Goal: Complete application form

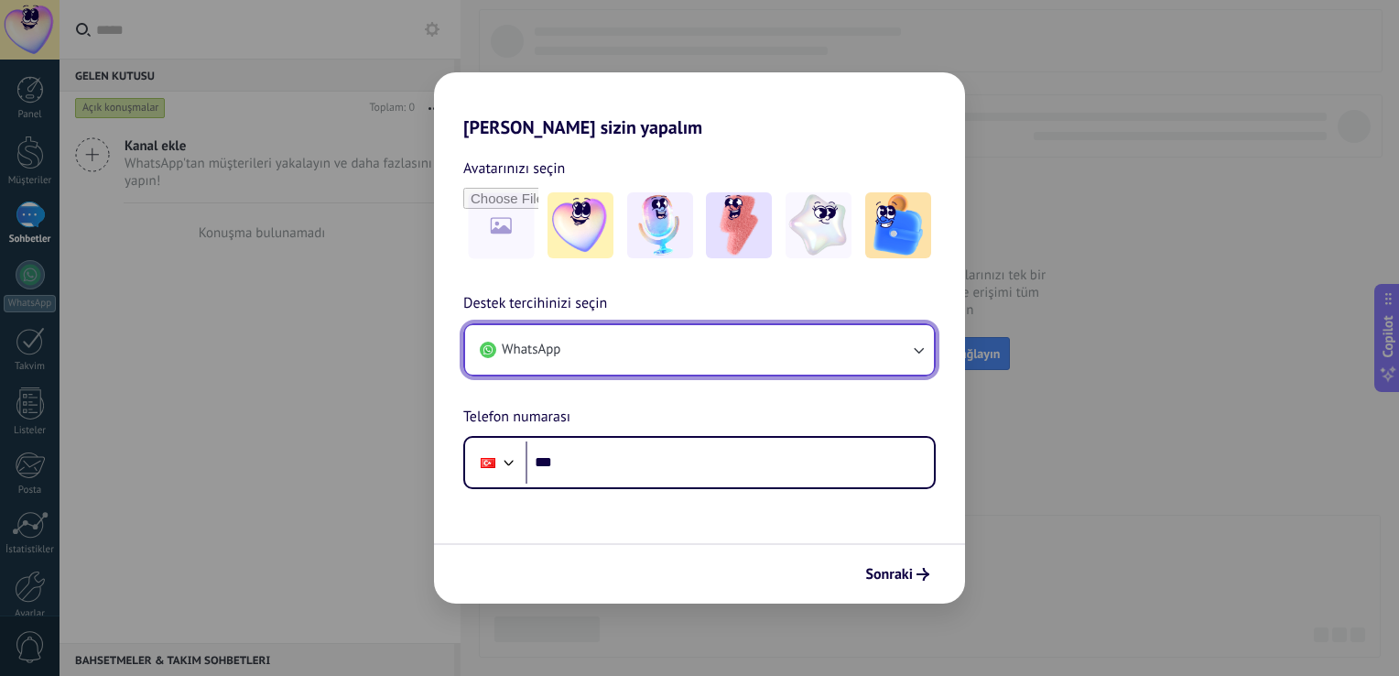
click at [579, 335] on button "WhatsApp" at bounding box center [699, 349] width 469 height 49
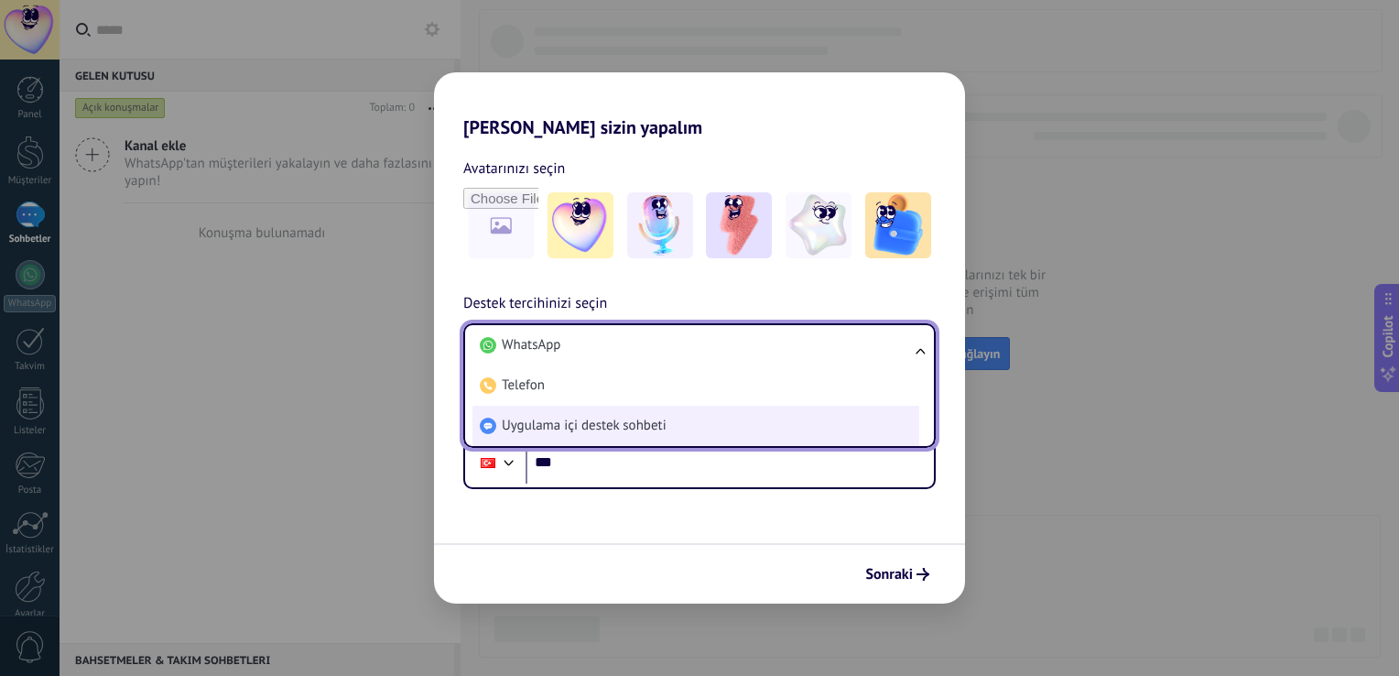
click at [623, 426] on span "Uygulama içi destek sohbeti" at bounding box center [584, 426] width 165 height 18
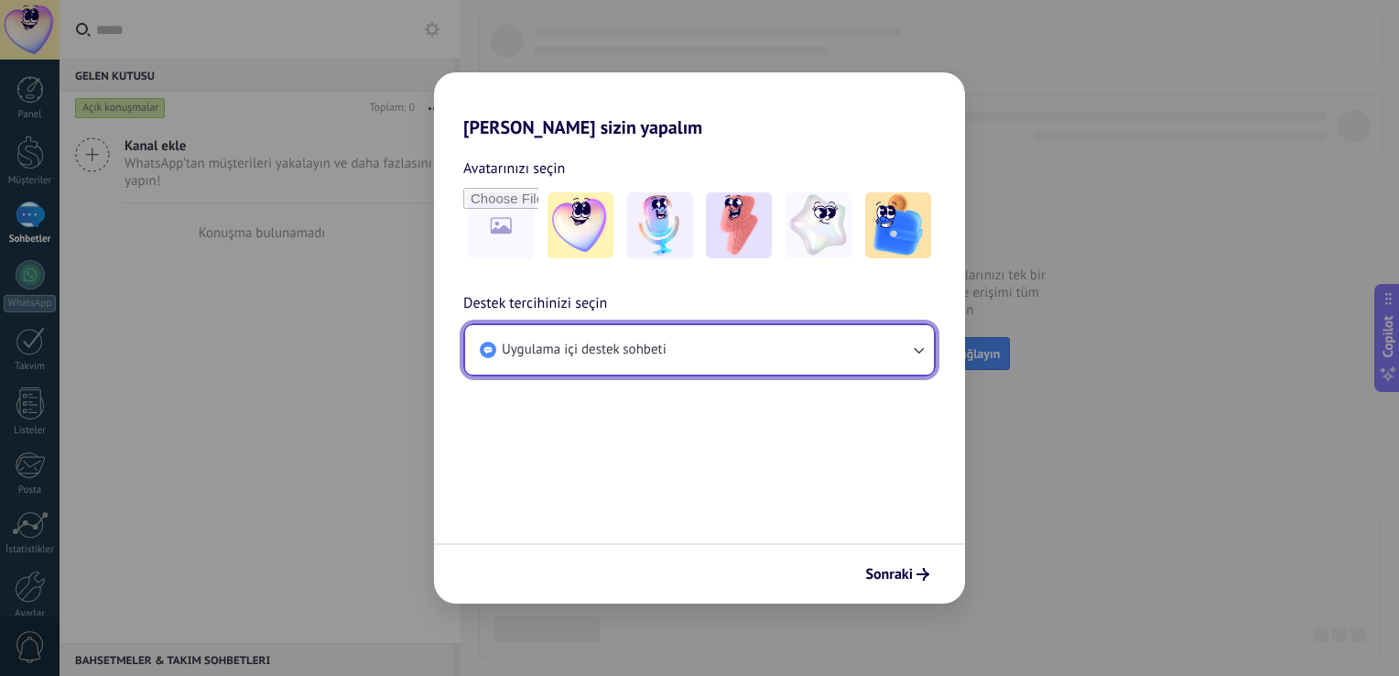
click at [634, 367] on button "Uygulama içi destek sohbeti" at bounding box center [699, 349] width 469 height 49
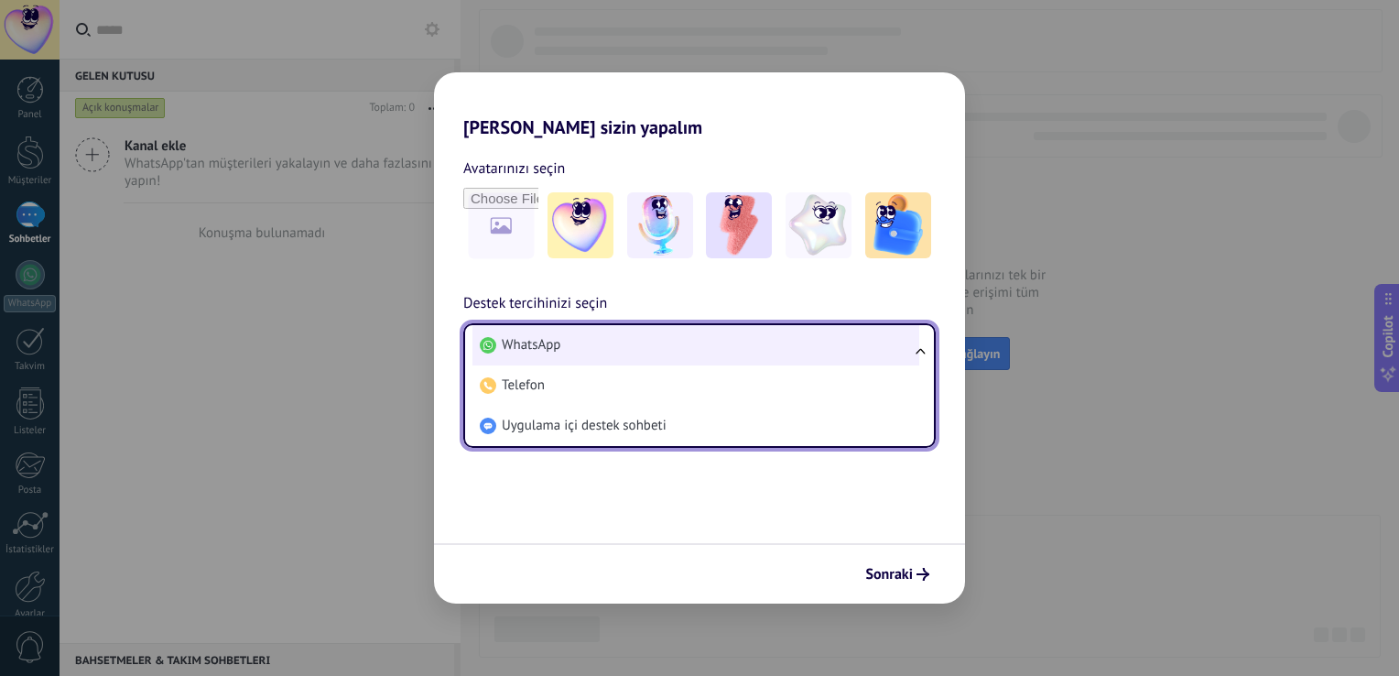
click at [622, 357] on li "WhatsApp" at bounding box center [696, 345] width 447 height 40
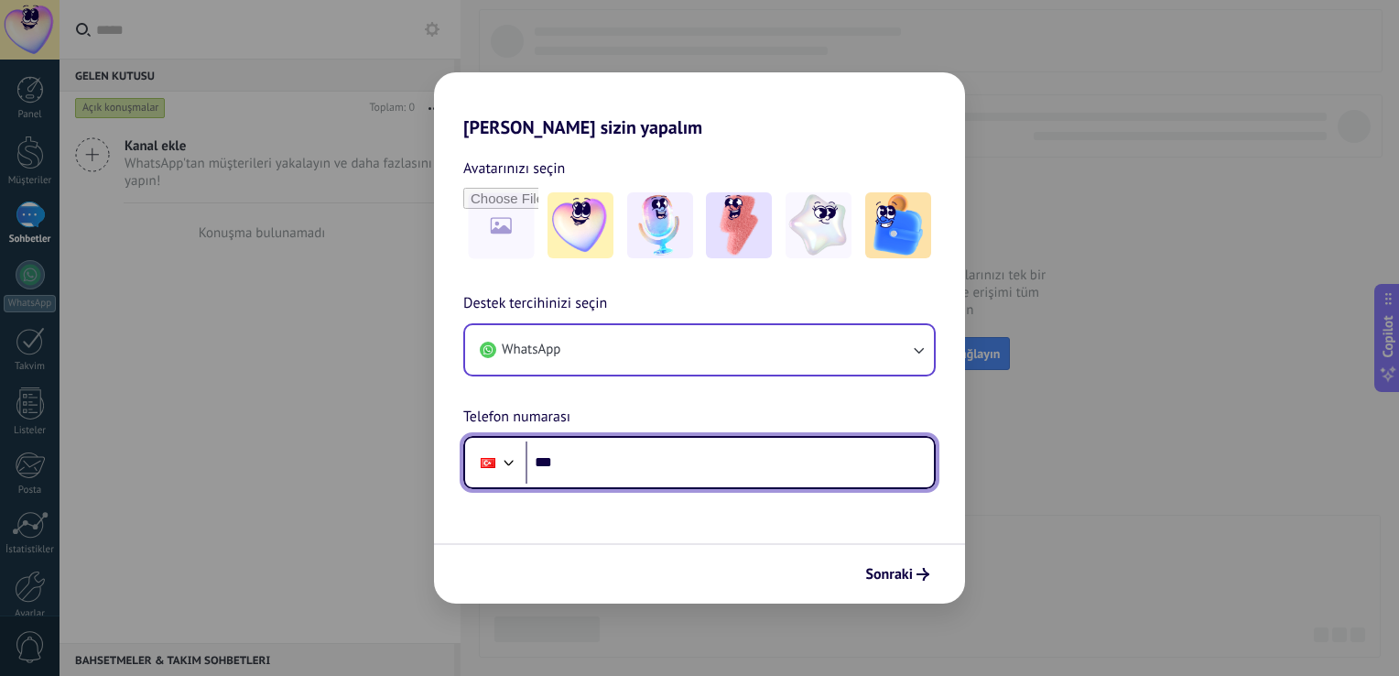
click at [587, 466] on input "***" at bounding box center [730, 462] width 408 height 42
type input "**********"
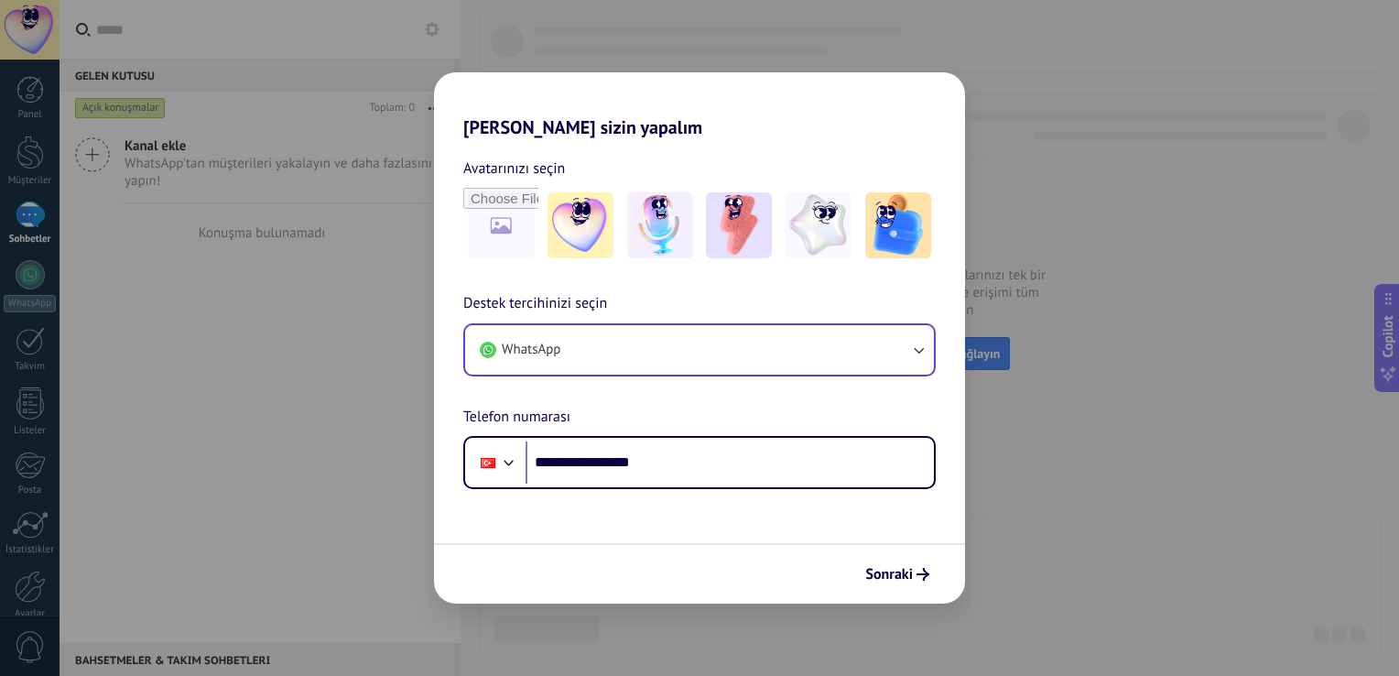
click at [890, 584] on button "Sonraki" at bounding box center [897, 574] width 81 height 31
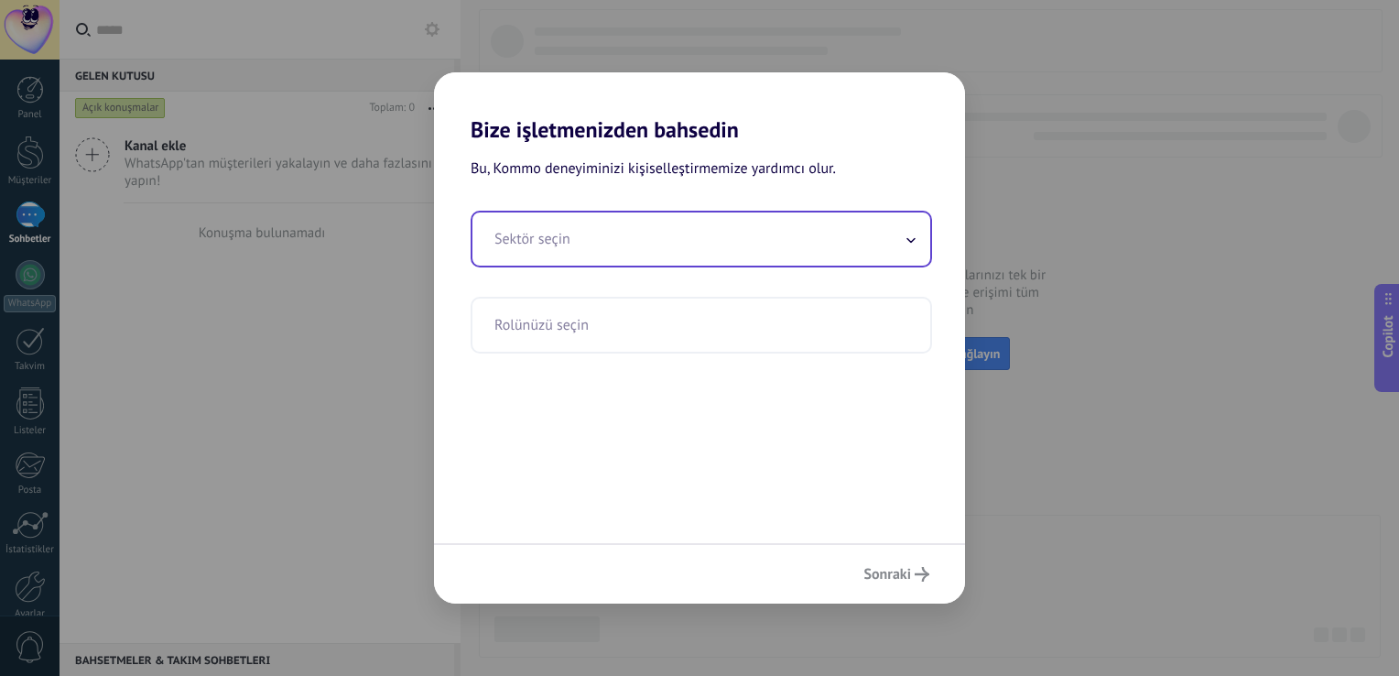
click at [677, 234] on input "text" at bounding box center [702, 238] width 458 height 53
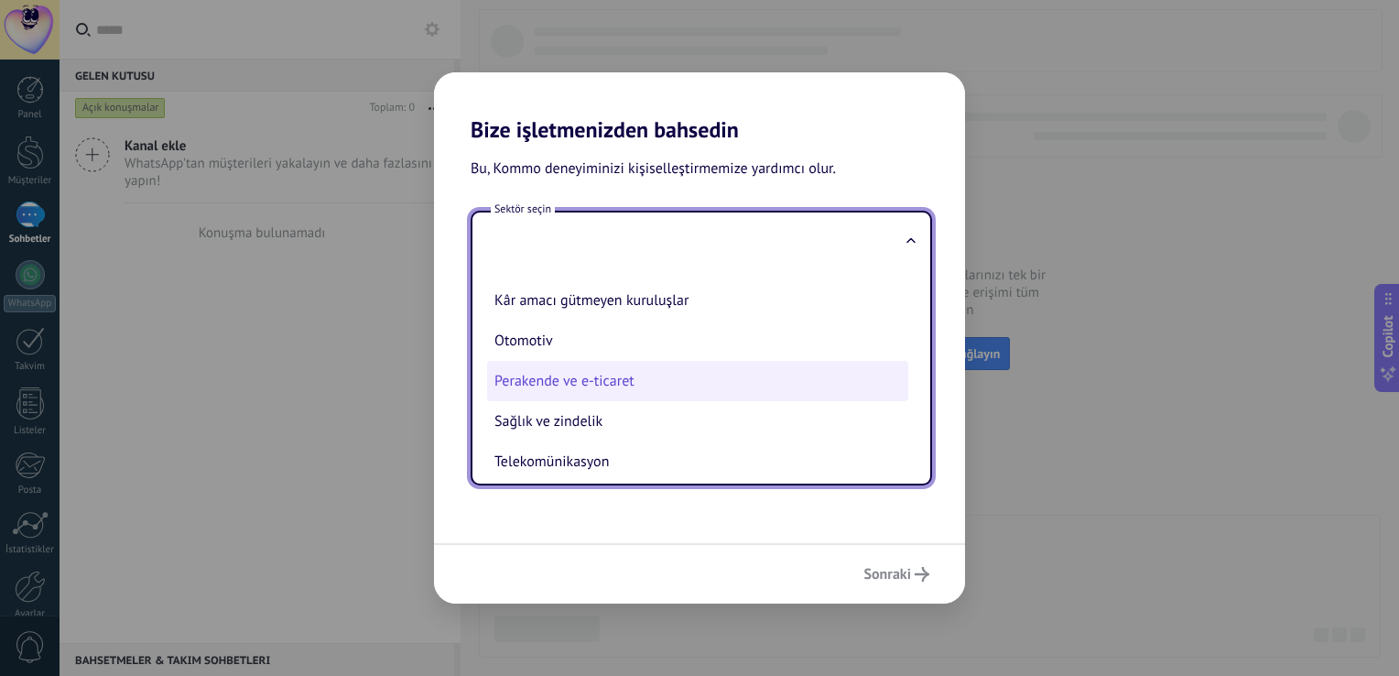
scroll to position [275, 0]
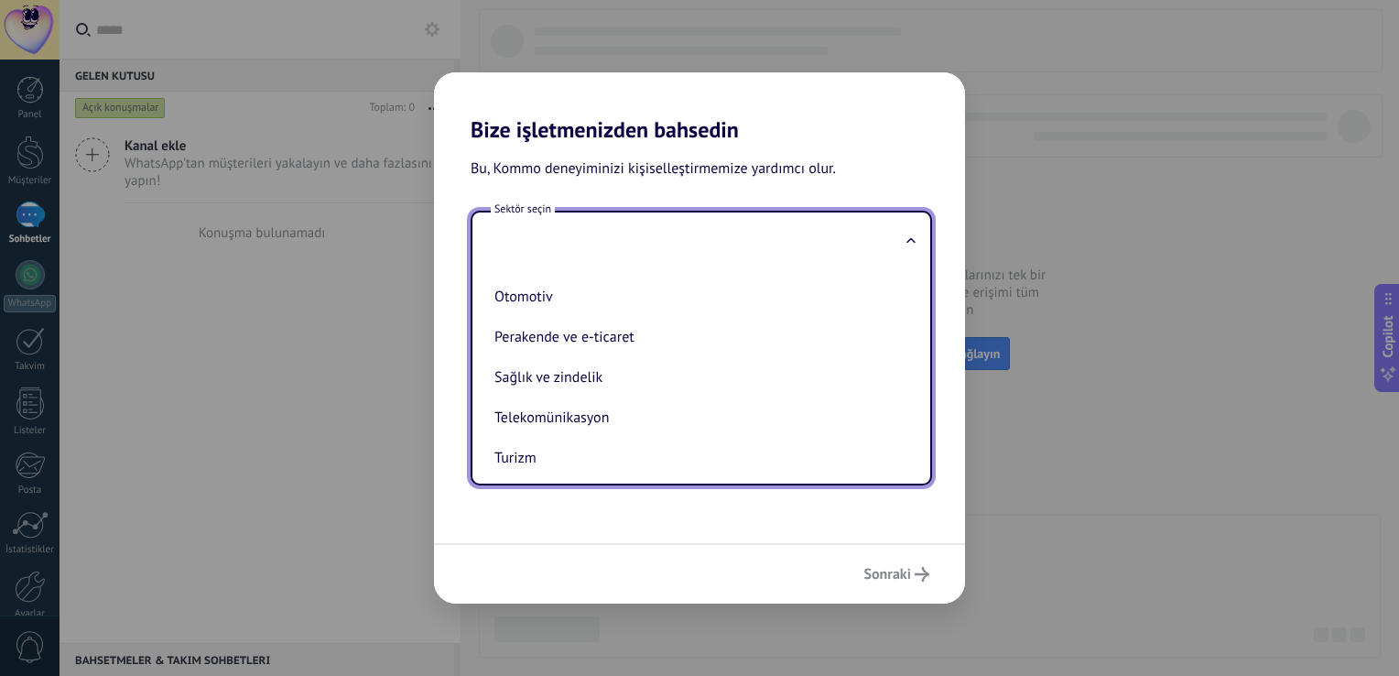
click at [1077, 495] on div "Bize işletmenizden bahsedin Bu, Kommo deneyiminizi kişiselleştirmemize yardımcı…" at bounding box center [699, 338] width 1399 height 676
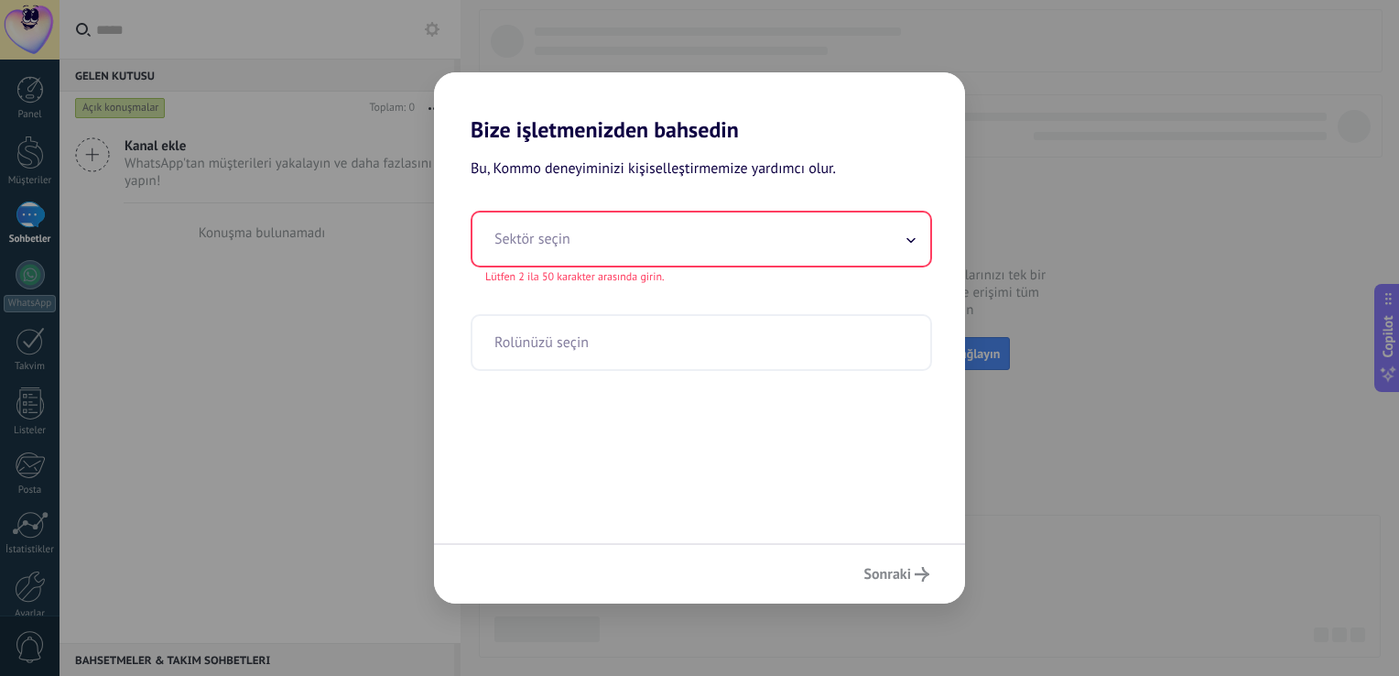
click at [1190, 201] on div "Bize işletmenizden bahsedin Bu, Kommo deneyiminizi kişiselleştirmemize yardımcı…" at bounding box center [699, 338] width 1399 height 676
click at [1181, 203] on div "Bize işletmenizden bahsedin Bu, Kommo deneyiminizi kişiselleştirmemize yardımcı…" at bounding box center [699, 338] width 1399 height 676
drag, startPoint x: 1179, startPoint y: 199, endPoint x: 1158, endPoint y: 191, distance: 21.4
click at [1178, 198] on div "Bize işletmenizden bahsedin Bu, Kommo deneyiminizi kişiselleştirmemize yardımcı…" at bounding box center [699, 338] width 1399 height 676
click at [1121, 195] on div "Bize işletmenizden bahsedin Bu, Kommo deneyiminizi kişiselleştirmemize yardımcı…" at bounding box center [699, 338] width 1399 height 676
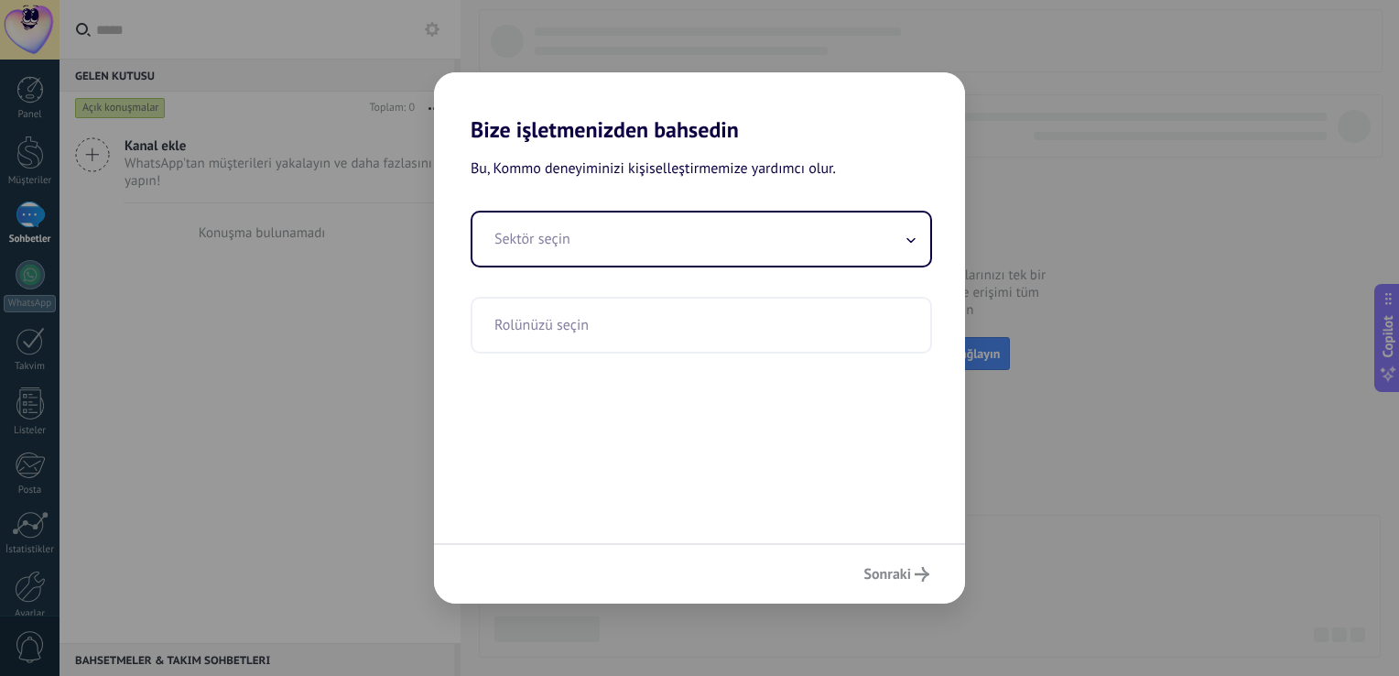
click at [934, 259] on div "Sektör seçin Rolünüzü seçin" at bounding box center [699, 282] width 531 height 143
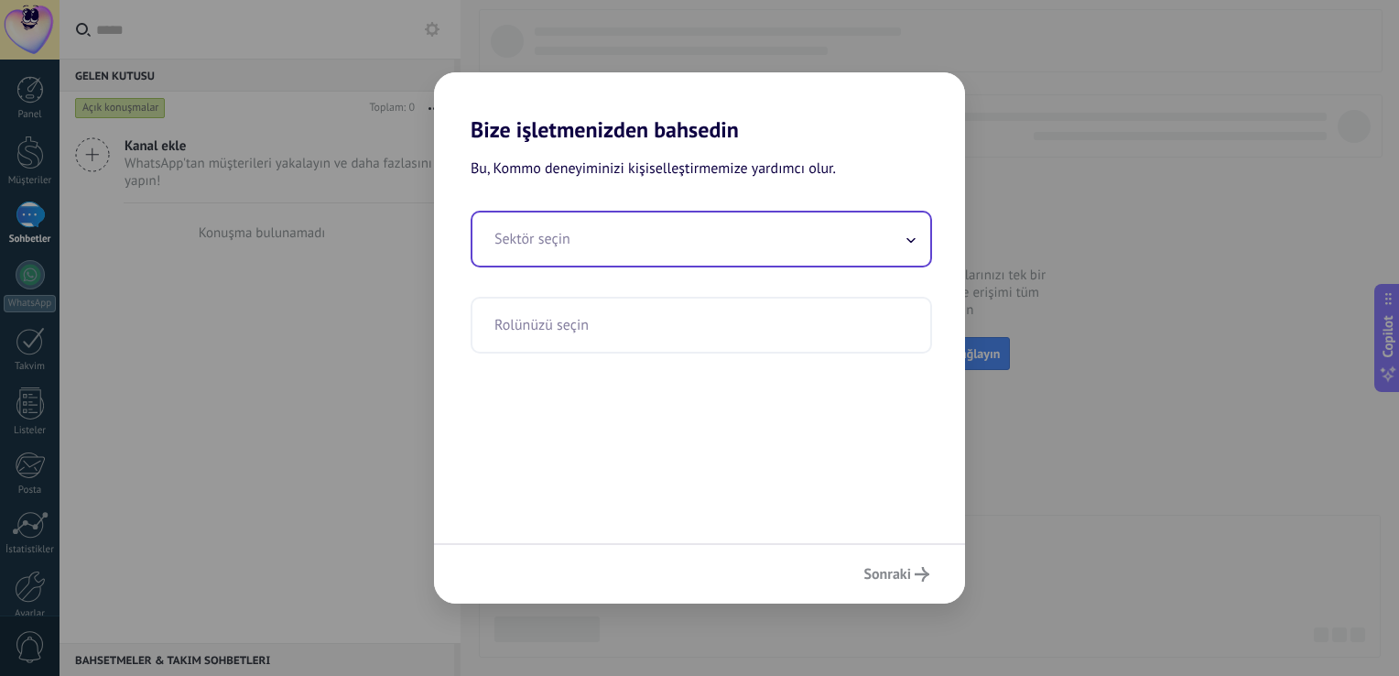
click at [757, 234] on input "text" at bounding box center [702, 238] width 458 height 53
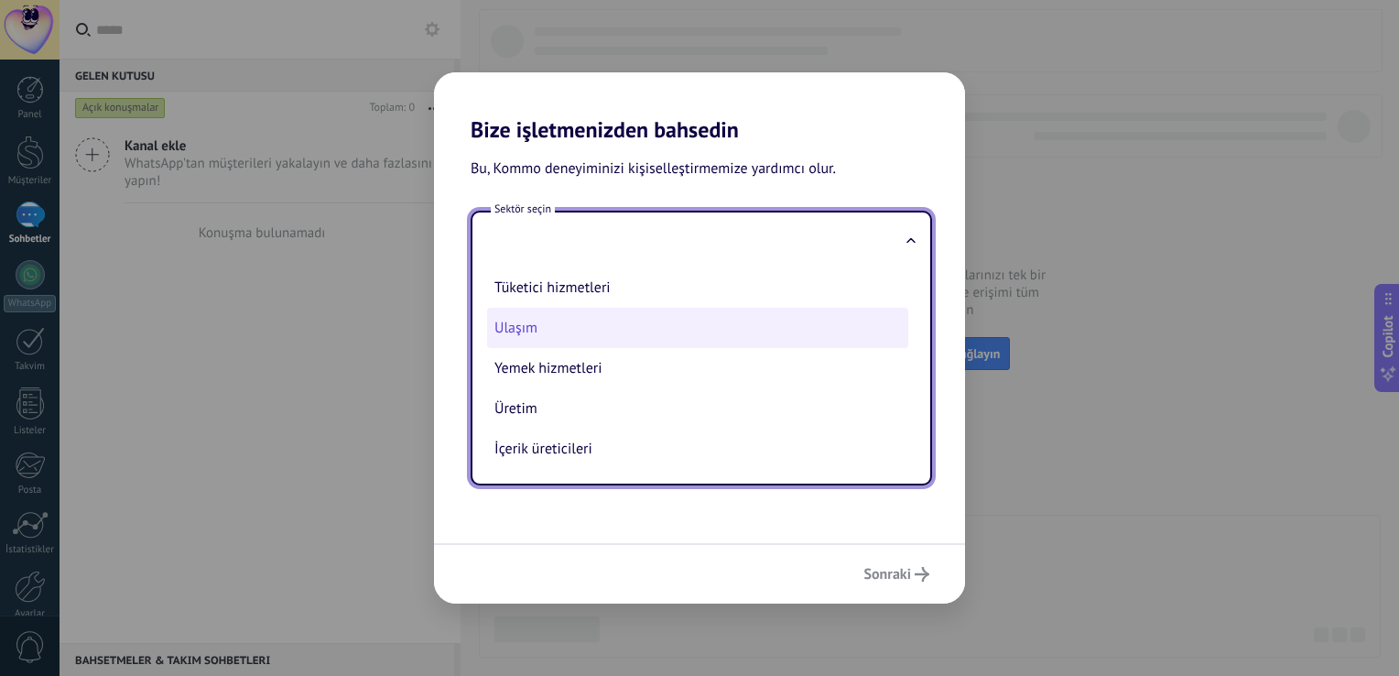
scroll to position [497, 0]
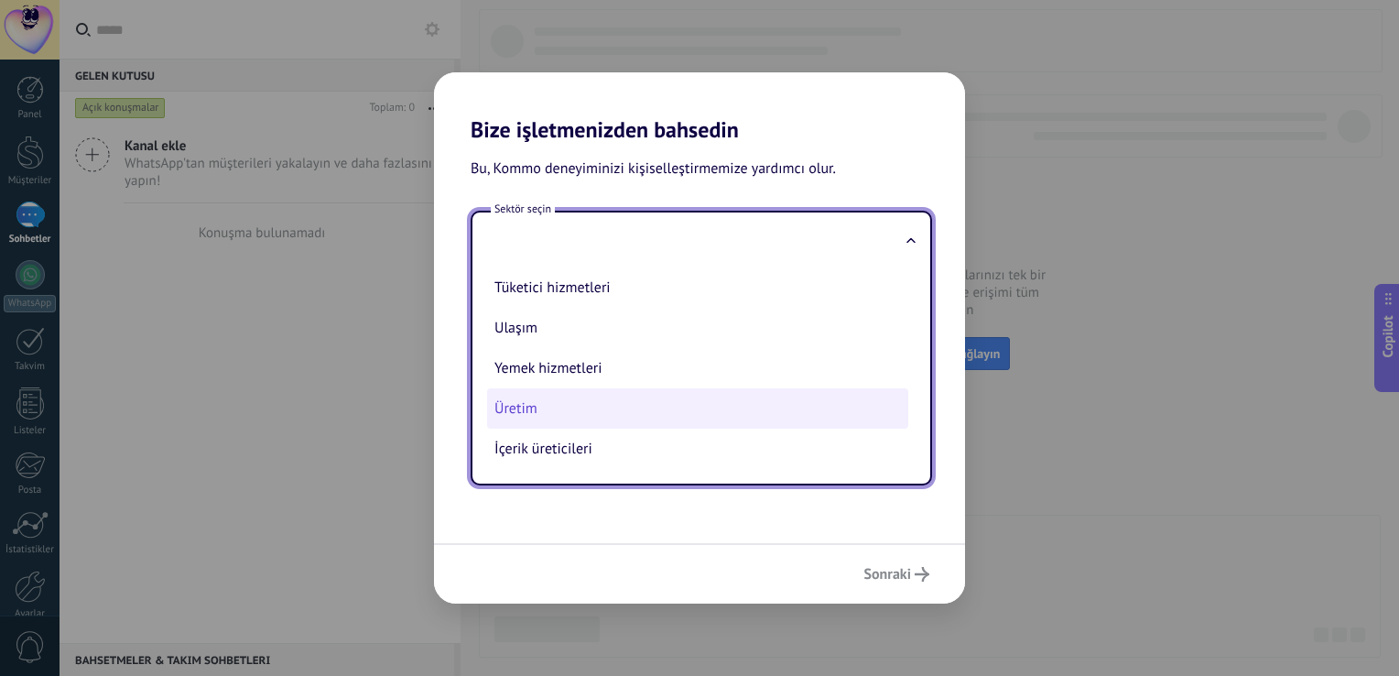
click at [595, 405] on li "Üretim" at bounding box center [697, 408] width 421 height 40
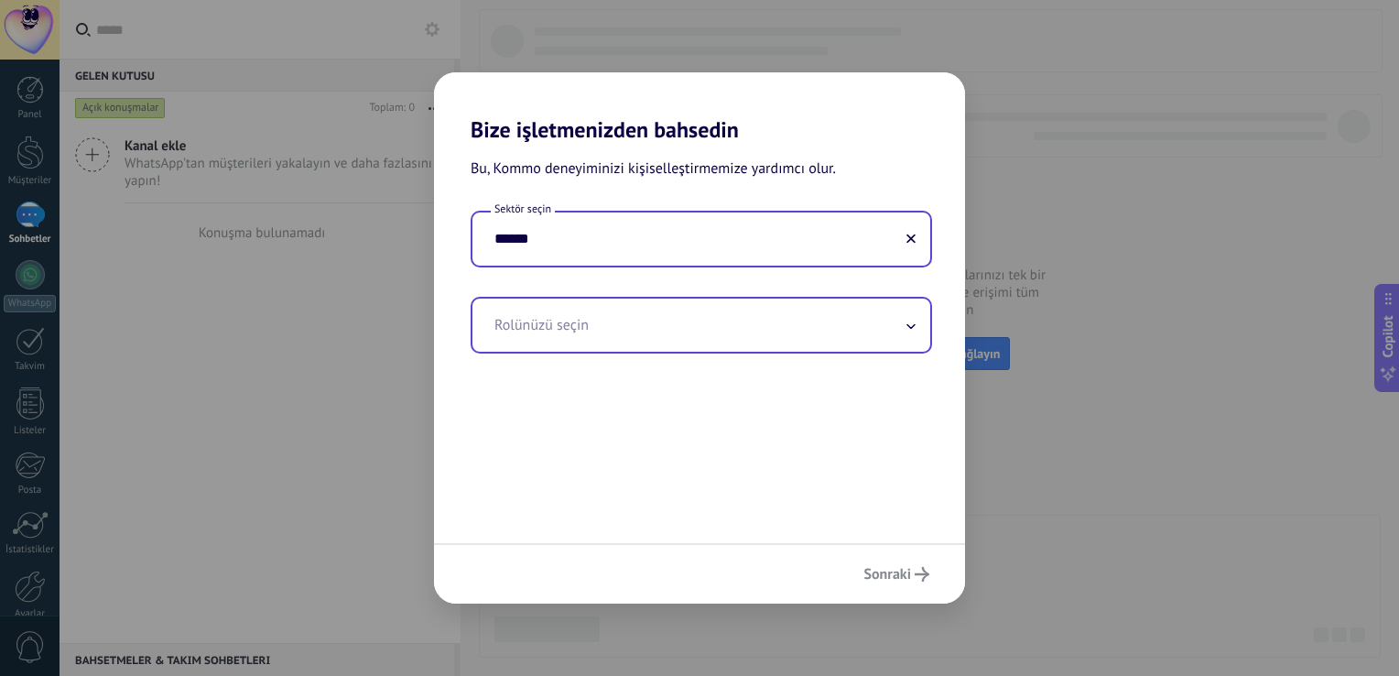
click at [604, 335] on input "text" at bounding box center [702, 325] width 458 height 53
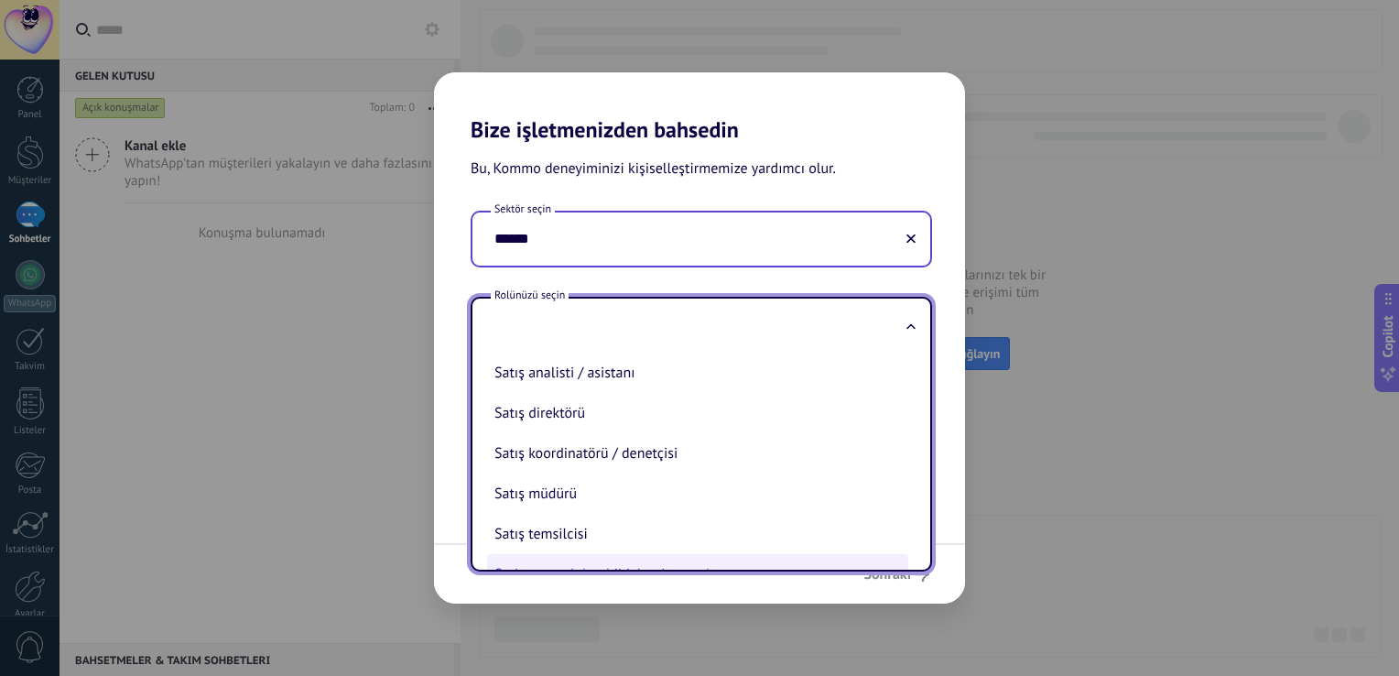
scroll to position [538, 0]
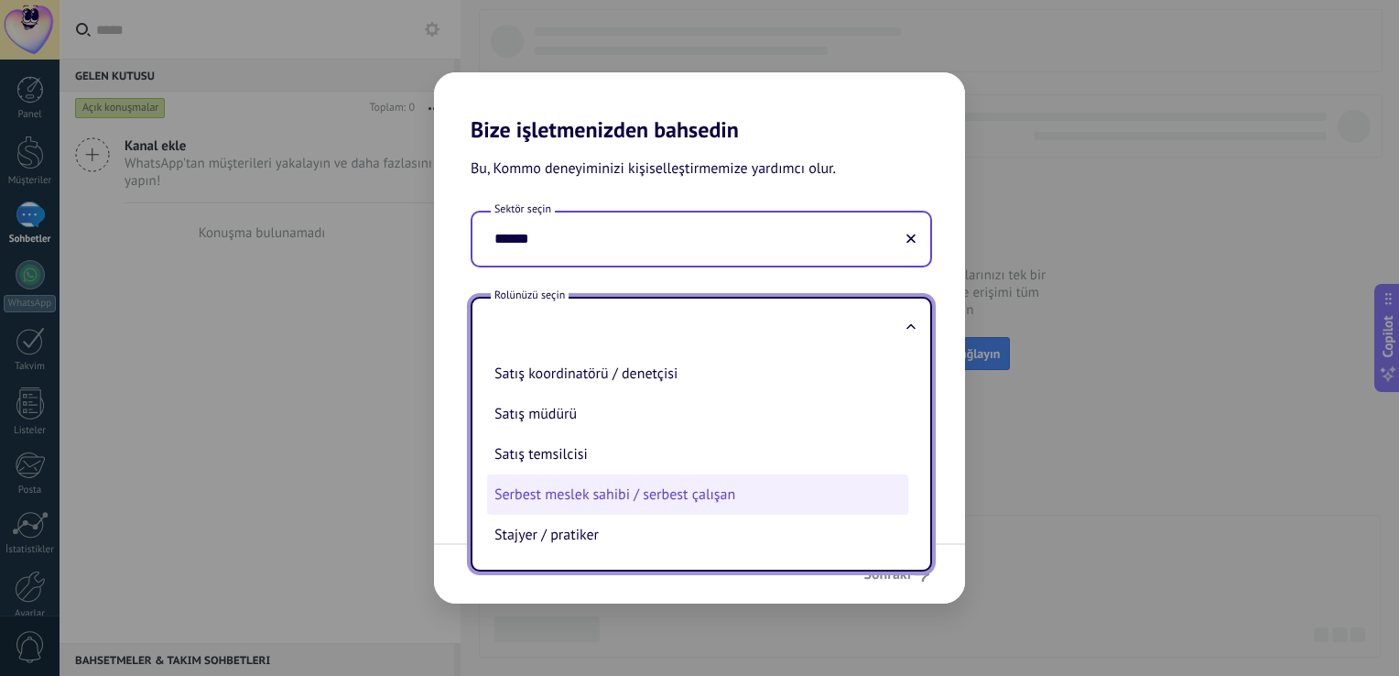
click at [670, 493] on li "Serbest meslek sahibi / serbest çalışan" at bounding box center [697, 494] width 421 height 40
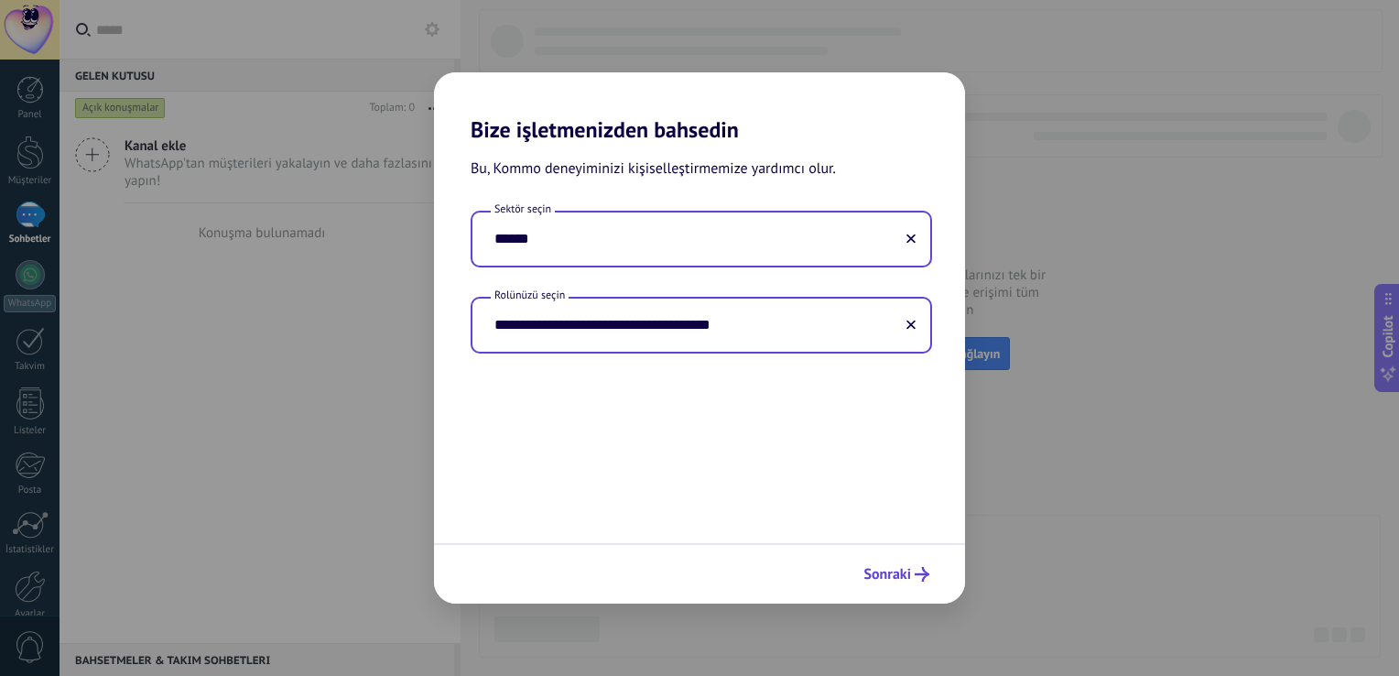
click at [886, 587] on button "Sonraki" at bounding box center [896, 574] width 82 height 31
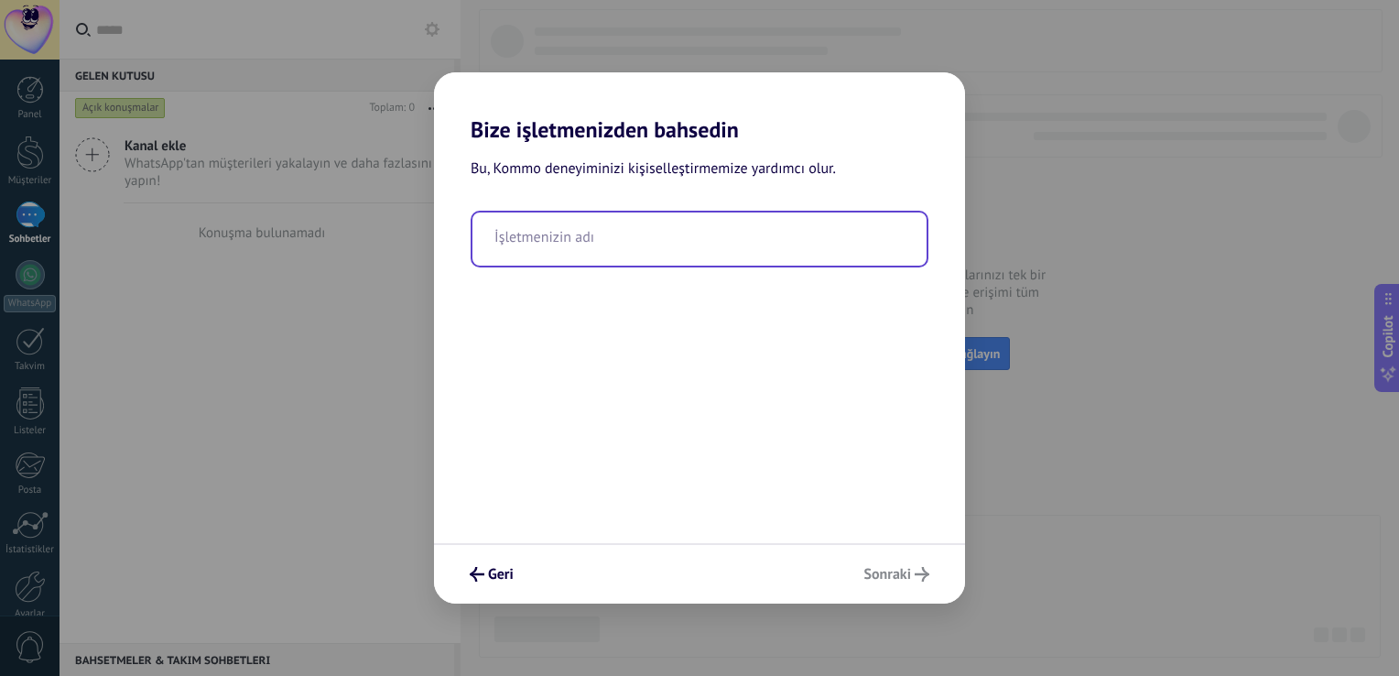
click at [553, 236] on input "text" at bounding box center [700, 238] width 454 height 53
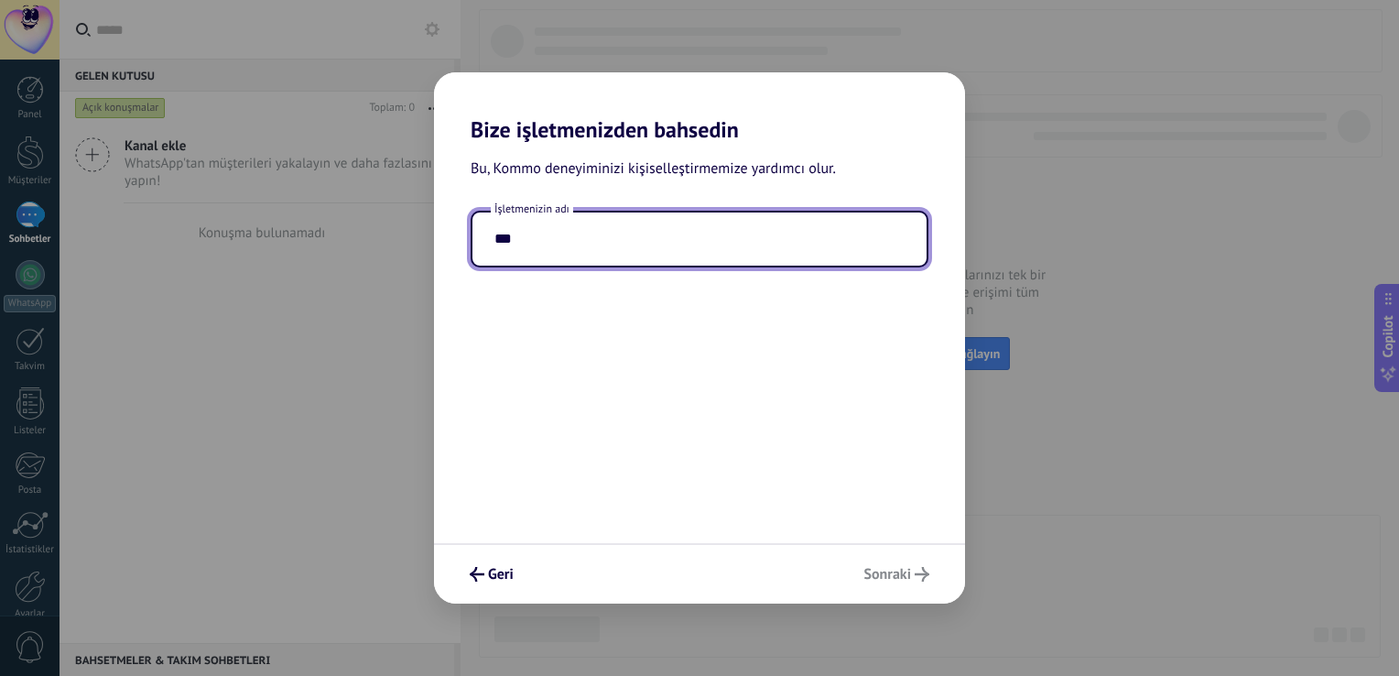
type input "***"
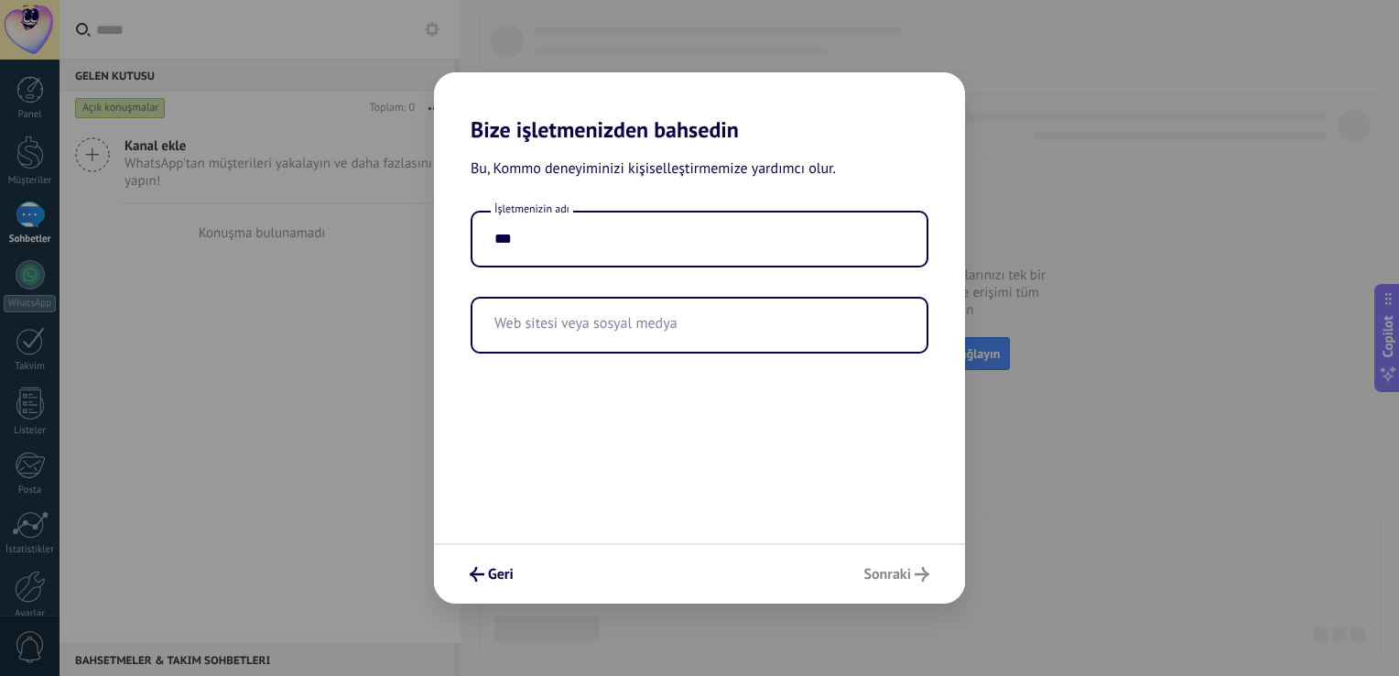
click at [890, 572] on div "Geri Sonraki" at bounding box center [699, 573] width 531 height 60
click at [720, 288] on div "İşletmenizin adı *** Web sitesi veya sosyal medya" at bounding box center [700, 282] width 458 height 143
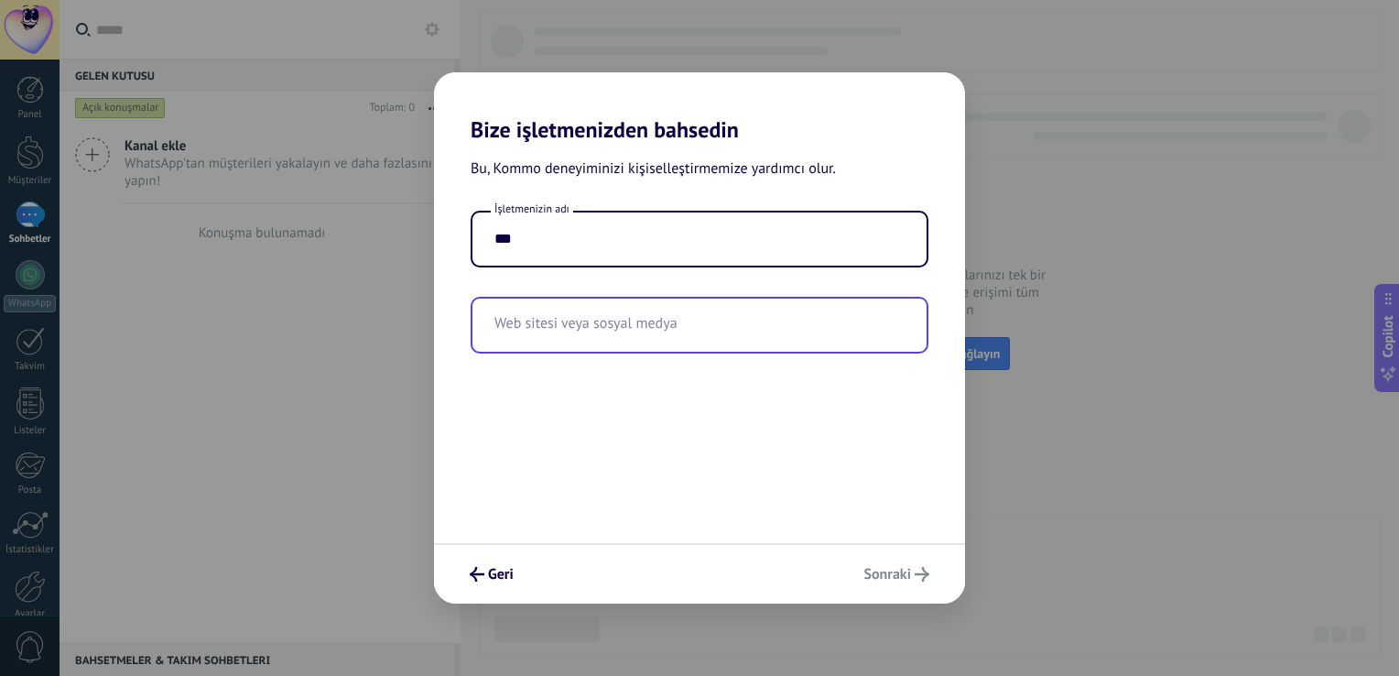
click at [702, 337] on input "text" at bounding box center [700, 325] width 454 height 53
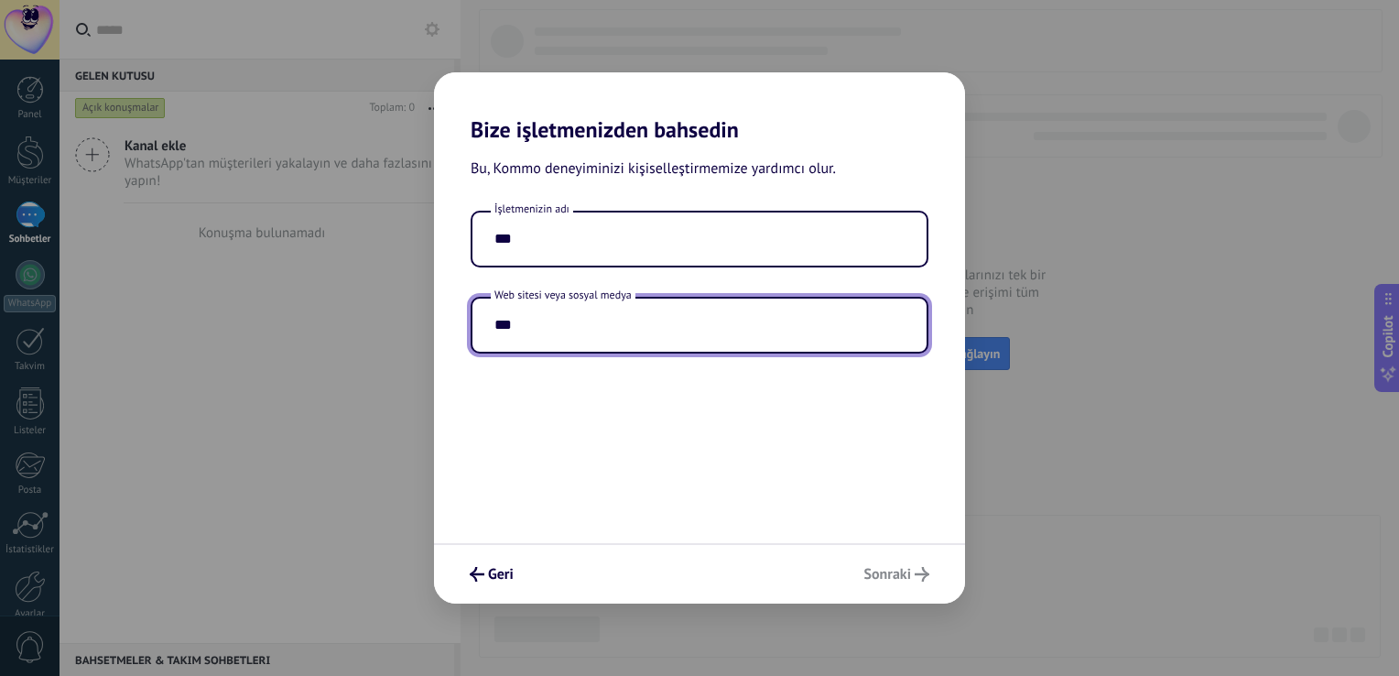
type input "***"
click at [908, 579] on div "Geri Sonraki" at bounding box center [699, 573] width 531 height 60
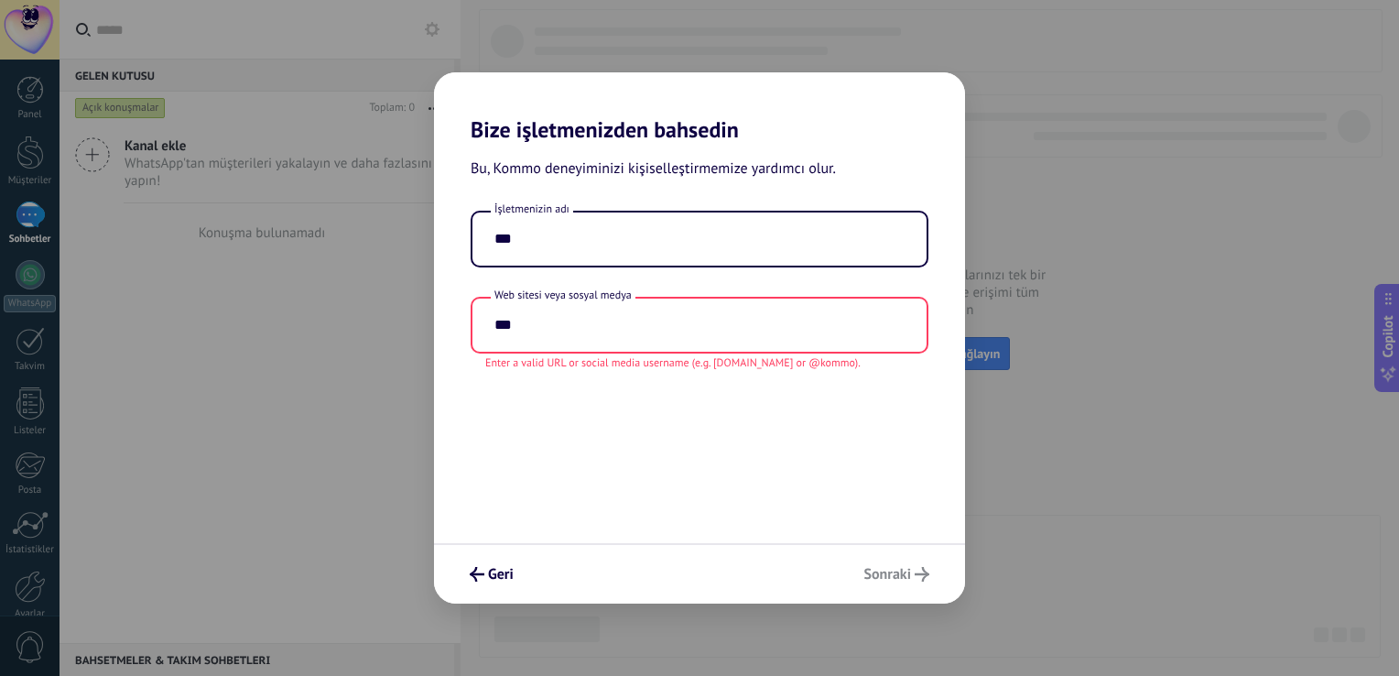
click at [919, 581] on div "Geri Sonraki" at bounding box center [699, 573] width 531 height 60
drag, startPoint x: 520, startPoint y: 338, endPoint x: 441, endPoint y: 348, distance: 79.4
click at [441, 348] on div "İşletmenizin adı *** Web sitesi veya sosyal medya *** Enter a valid URL or soci…" at bounding box center [699, 291] width 531 height 160
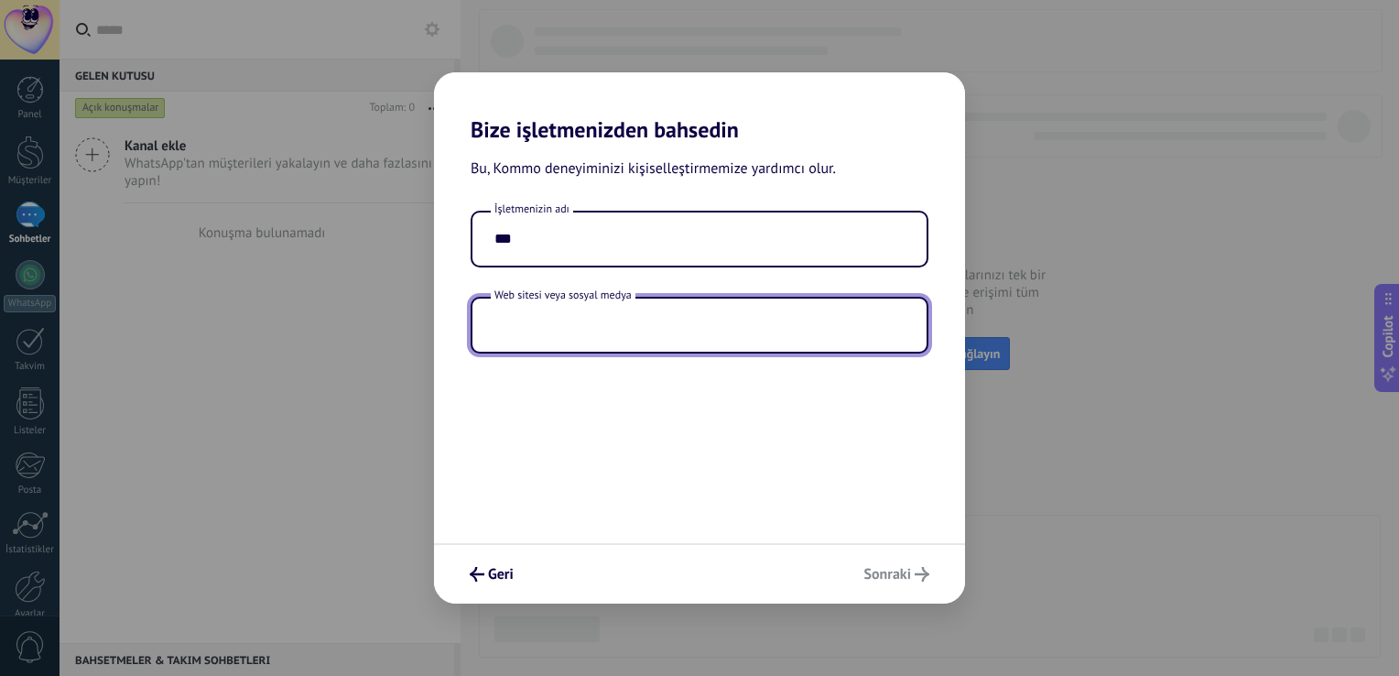
type input "*"
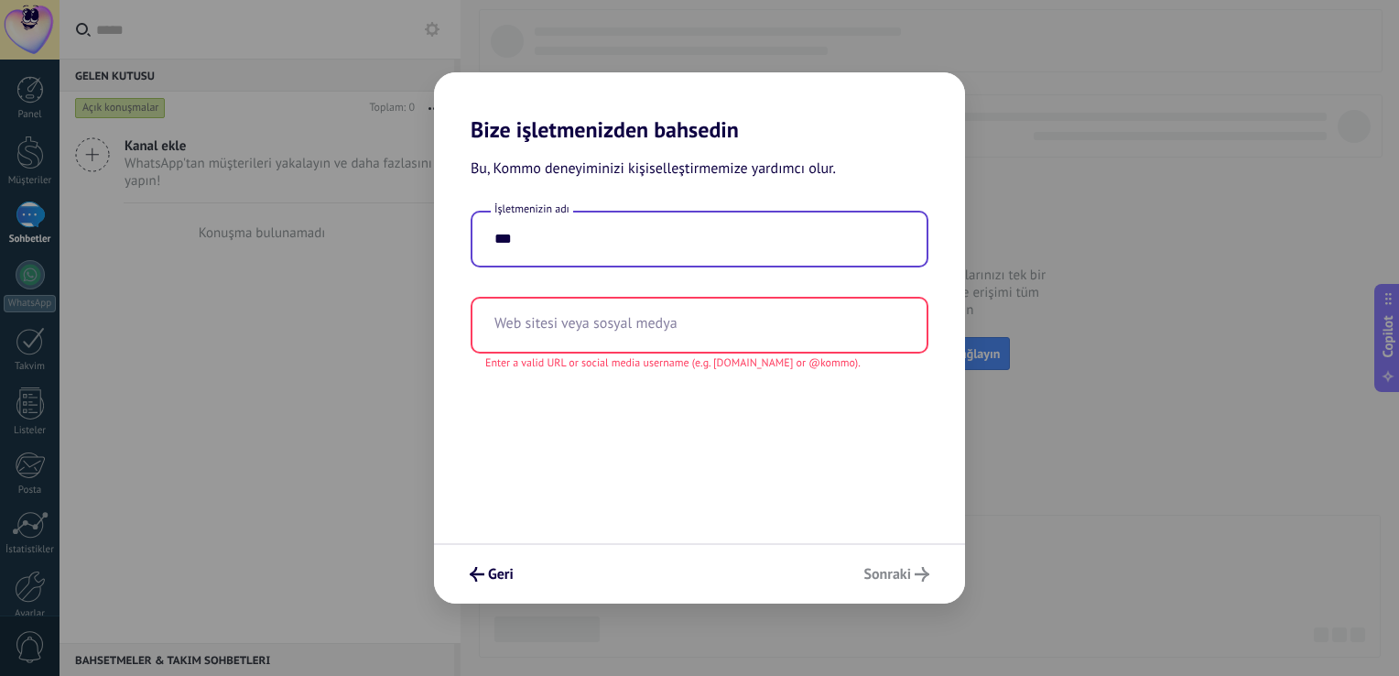
click at [578, 250] on input "***" at bounding box center [700, 238] width 454 height 53
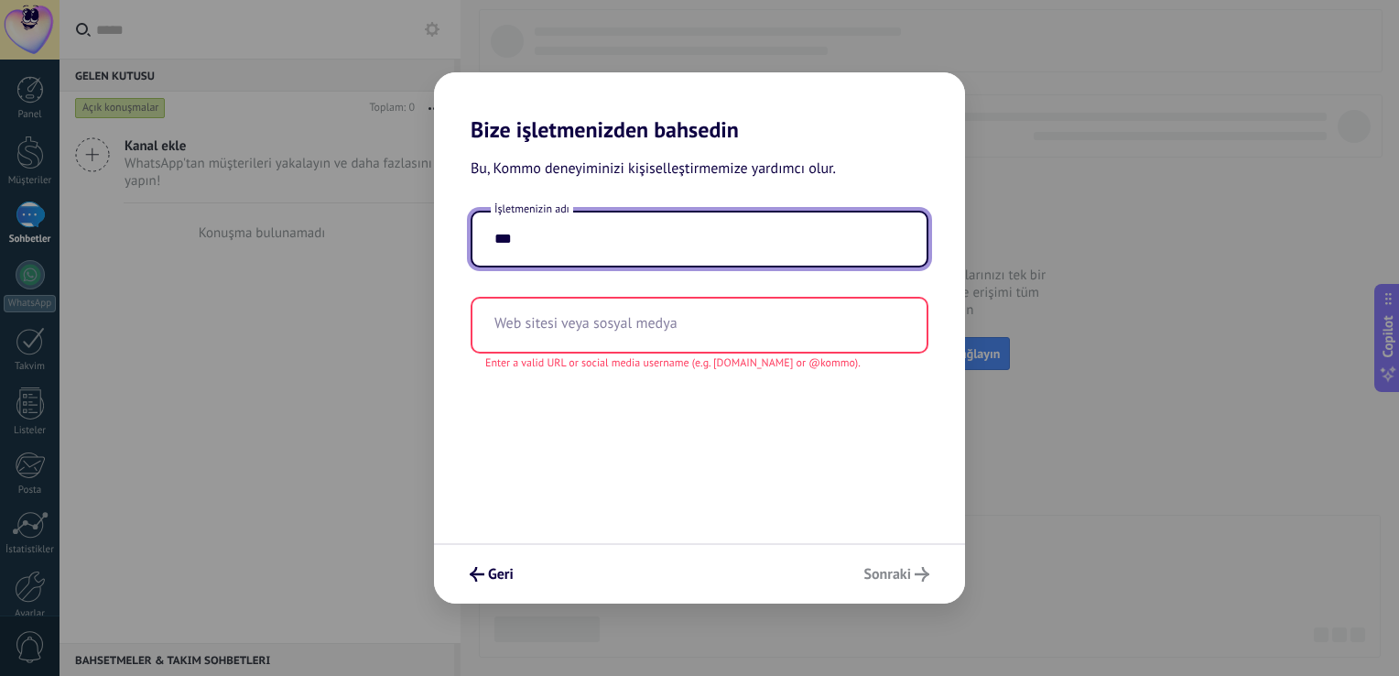
click at [869, 567] on div "Geri Sonraki" at bounding box center [699, 573] width 531 height 60
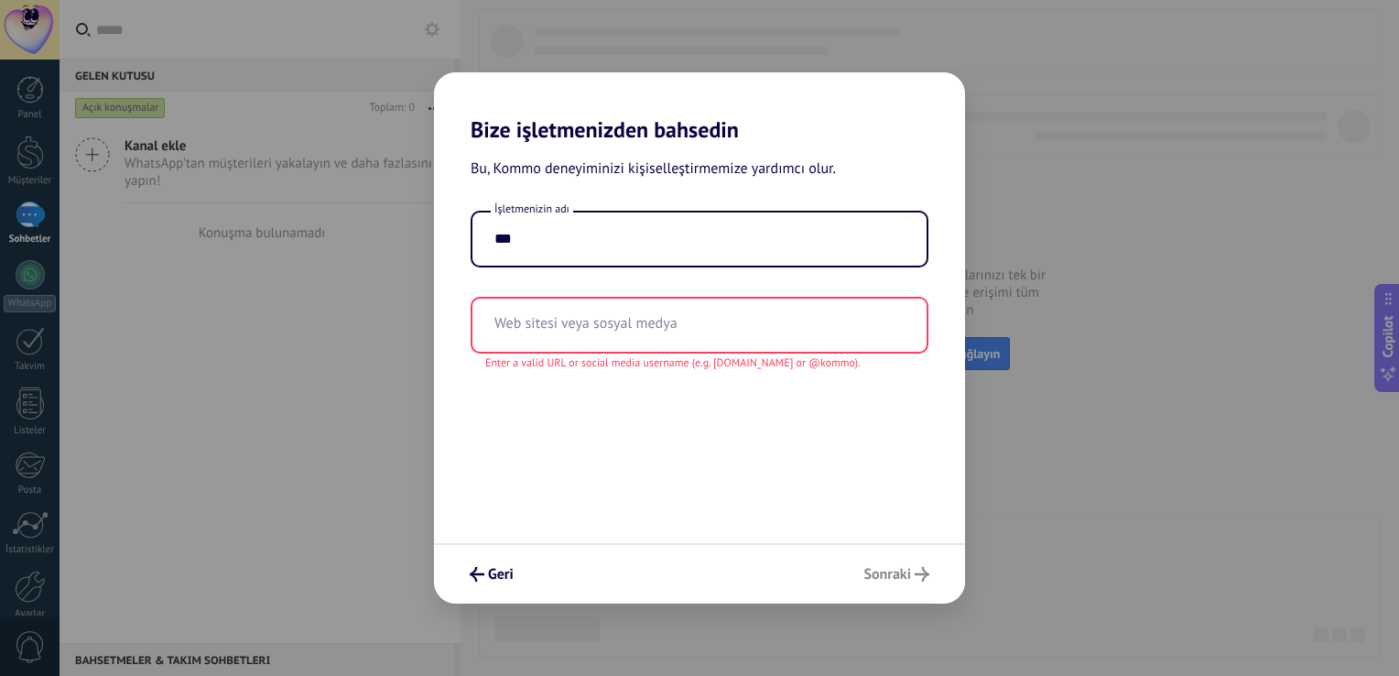
click at [869, 567] on div "Geri Sonraki" at bounding box center [699, 573] width 531 height 60
click at [875, 563] on div "Geri Sonraki" at bounding box center [699, 573] width 531 height 60
drag, startPoint x: 879, startPoint y: 562, endPoint x: 893, endPoint y: 557, distance: 14.8
click at [881, 562] on div "Geri Sonraki" at bounding box center [699, 573] width 531 height 60
click at [897, 553] on div "Geri Sonraki" at bounding box center [699, 573] width 531 height 60
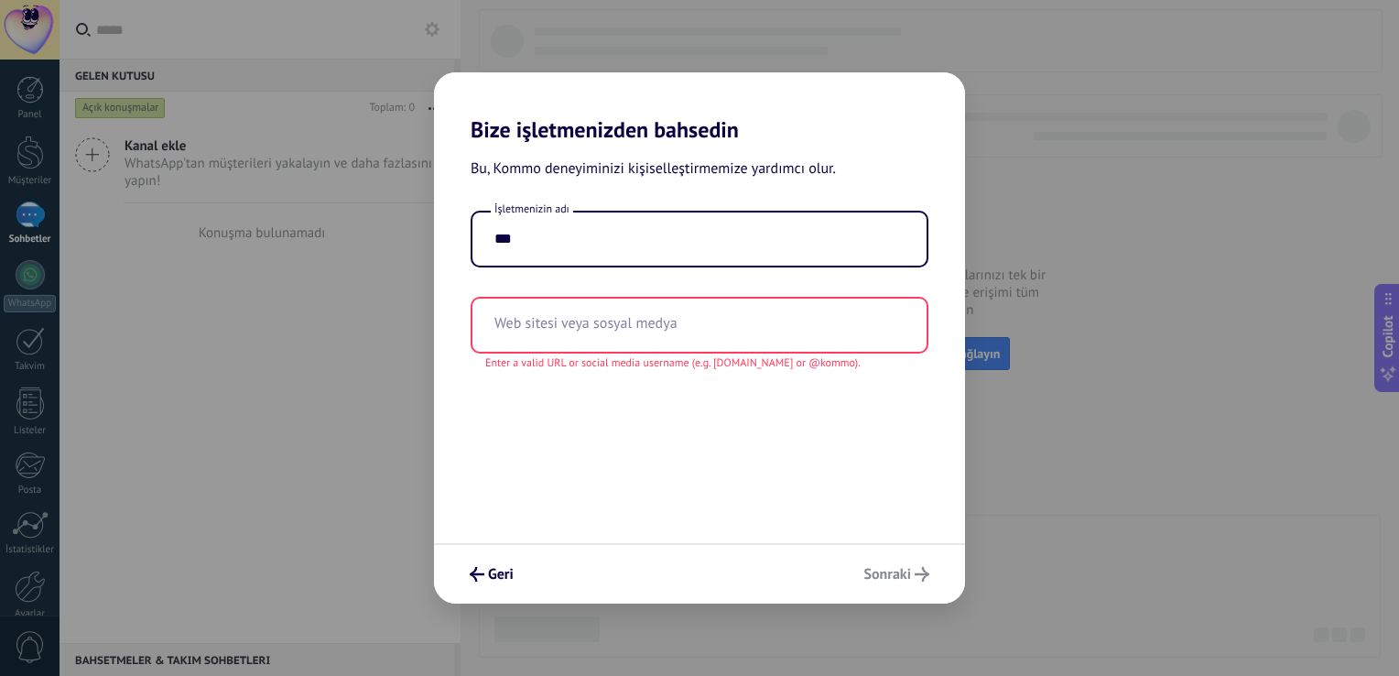
click at [903, 557] on div "Geri Sonraki" at bounding box center [699, 573] width 531 height 60
click at [911, 563] on div "Geri Sonraki" at bounding box center [699, 573] width 531 height 60
click at [912, 566] on div "Geri Sonraki" at bounding box center [699, 573] width 531 height 60
click at [911, 566] on div "Geri Sonraki" at bounding box center [699, 573] width 531 height 60
click at [915, 567] on div "Geri Sonraki" at bounding box center [699, 573] width 531 height 60
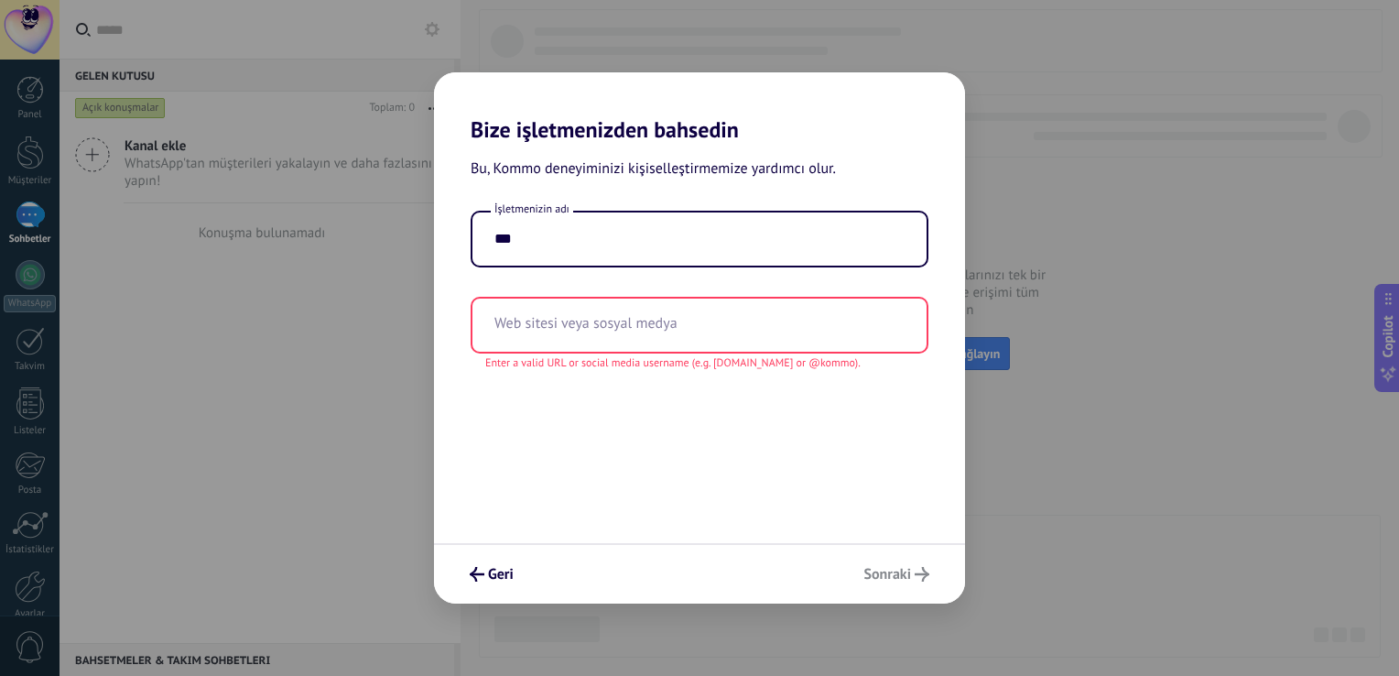
click at [919, 566] on div "Geri Sonraki" at bounding box center [699, 573] width 531 height 60
click at [229, 69] on div "Bize işletmenizden bahsedin Bu, Kommo deneyiminizi kişiselleştirmemize yardımcı…" at bounding box center [699, 338] width 1399 height 676
drag, startPoint x: 991, startPoint y: 151, endPoint x: 941, endPoint y: 274, distance: 132.3
click at [941, 274] on div "Bize işletmenizden bahsedin Bu, Kommo deneyiminizi kişiselleştirmemize yardımcı…" at bounding box center [699, 338] width 1399 height 676
drag, startPoint x: 479, startPoint y: 593, endPoint x: 491, endPoint y: 581, distance: 16.8
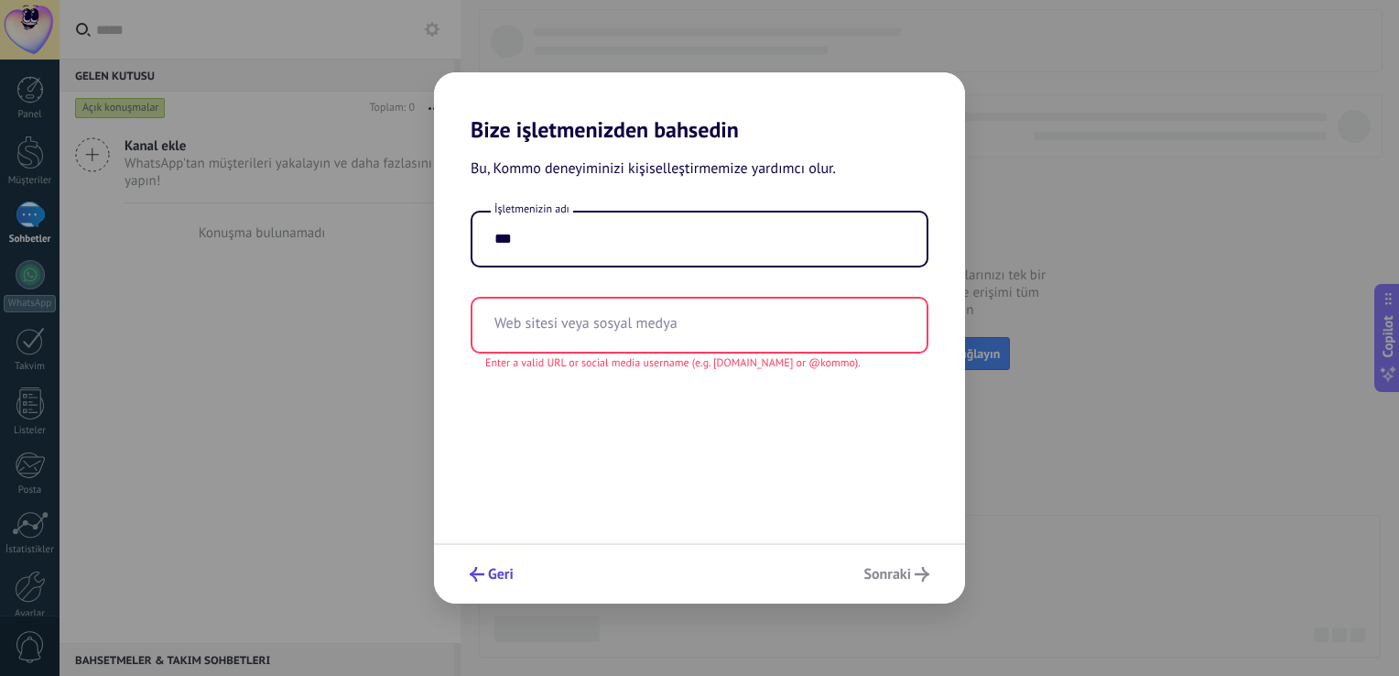
click at [480, 593] on div "Geri Sonraki" at bounding box center [699, 573] width 531 height 60
click at [502, 573] on span "Geri" at bounding box center [501, 574] width 26 height 13
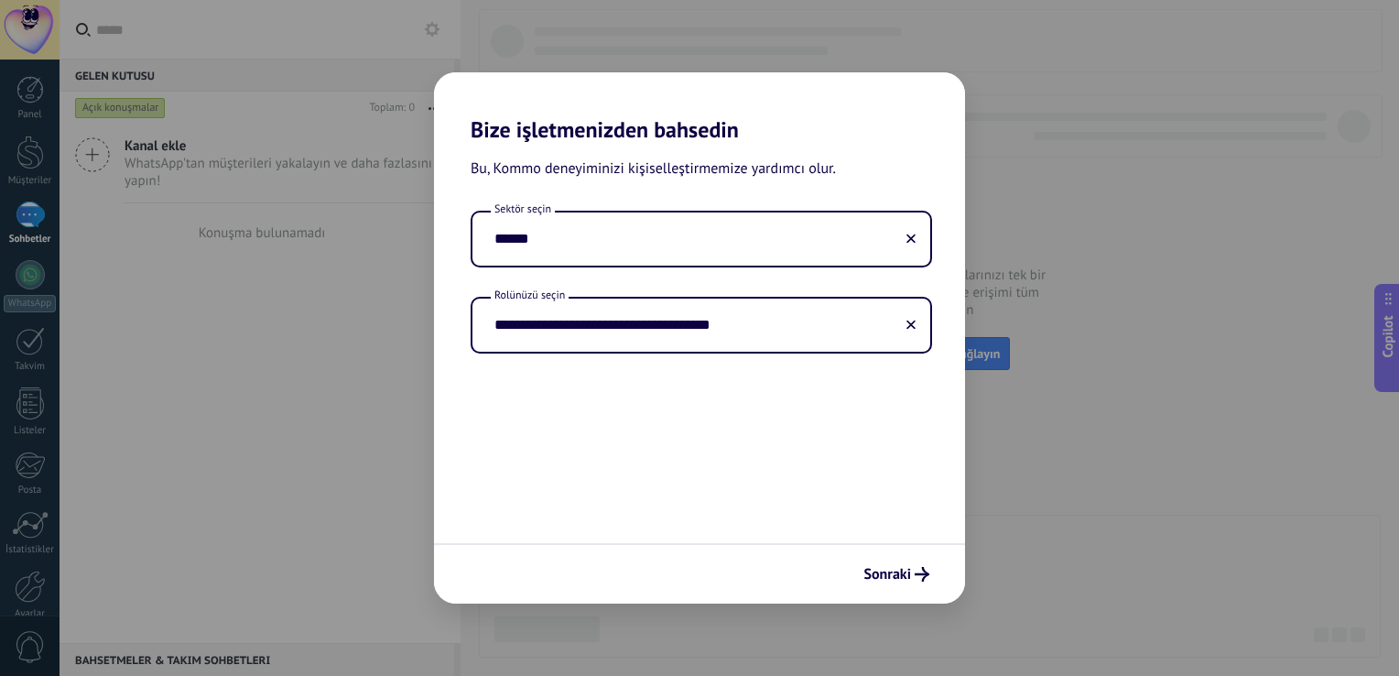
click at [501, 573] on div "Sonraki" at bounding box center [699, 573] width 531 height 60
click at [502, 573] on div "Sonraki" at bounding box center [699, 573] width 531 height 60
drag, startPoint x: 1011, startPoint y: 94, endPoint x: 984, endPoint y: 65, distance: 40.2
click at [1008, 92] on div "**********" at bounding box center [699, 338] width 1399 height 676
